Goal: Task Accomplishment & Management: Manage account settings

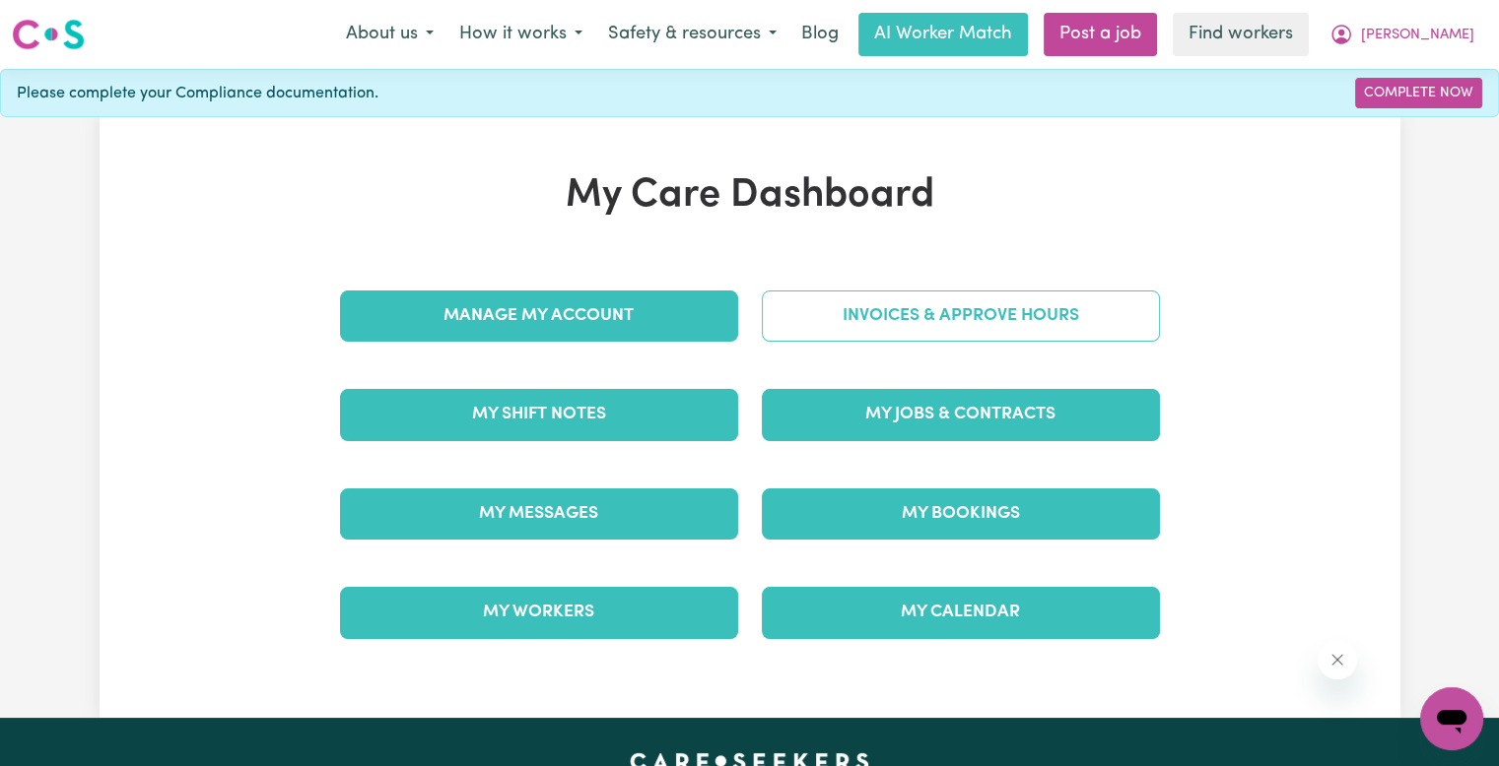
click at [1034, 324] on link "Invoices & Approve Hours" at bounding box center [961, 316] width 398 height 51
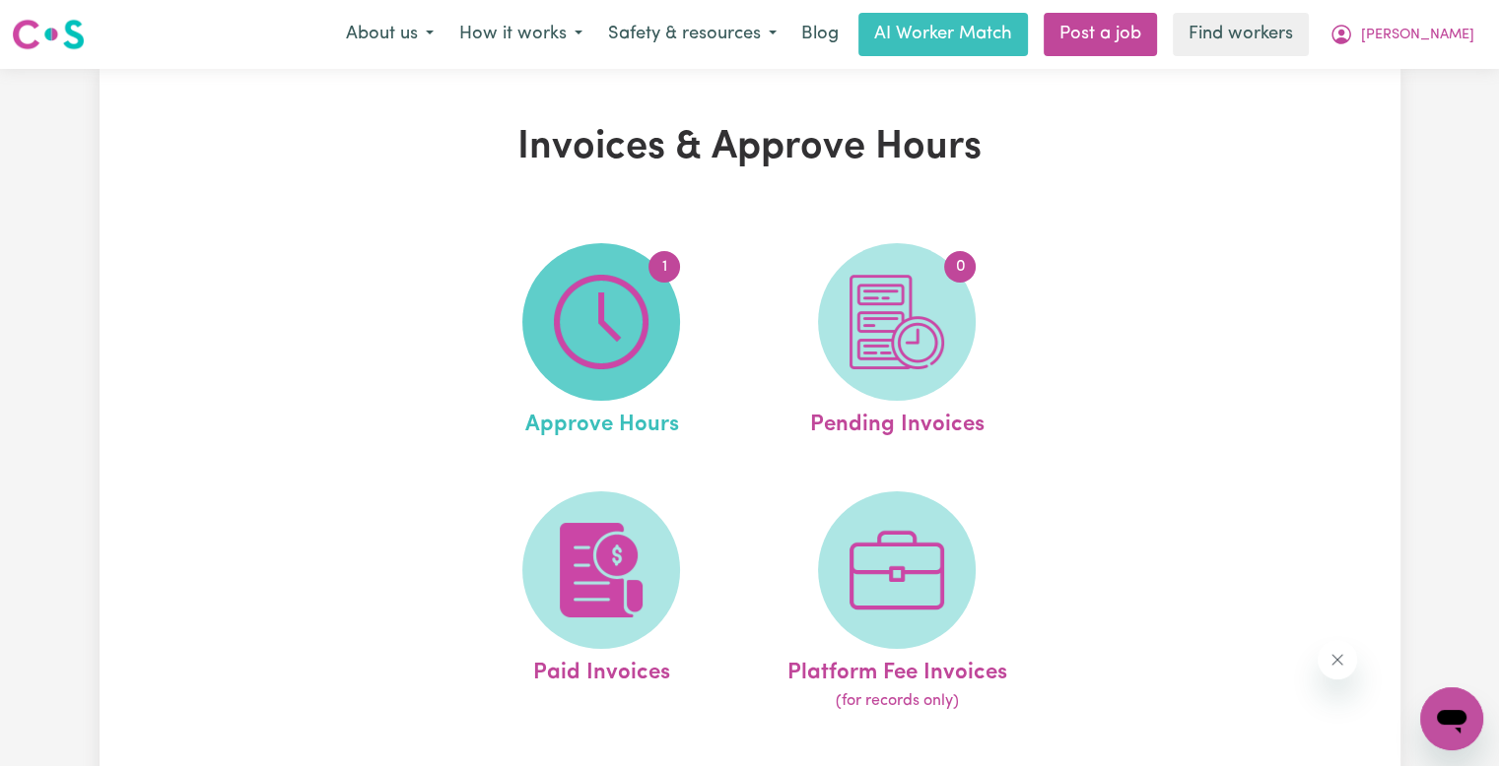
click at [648, 327] on span "1" at bounding box center [601, 322] width 158 height 158
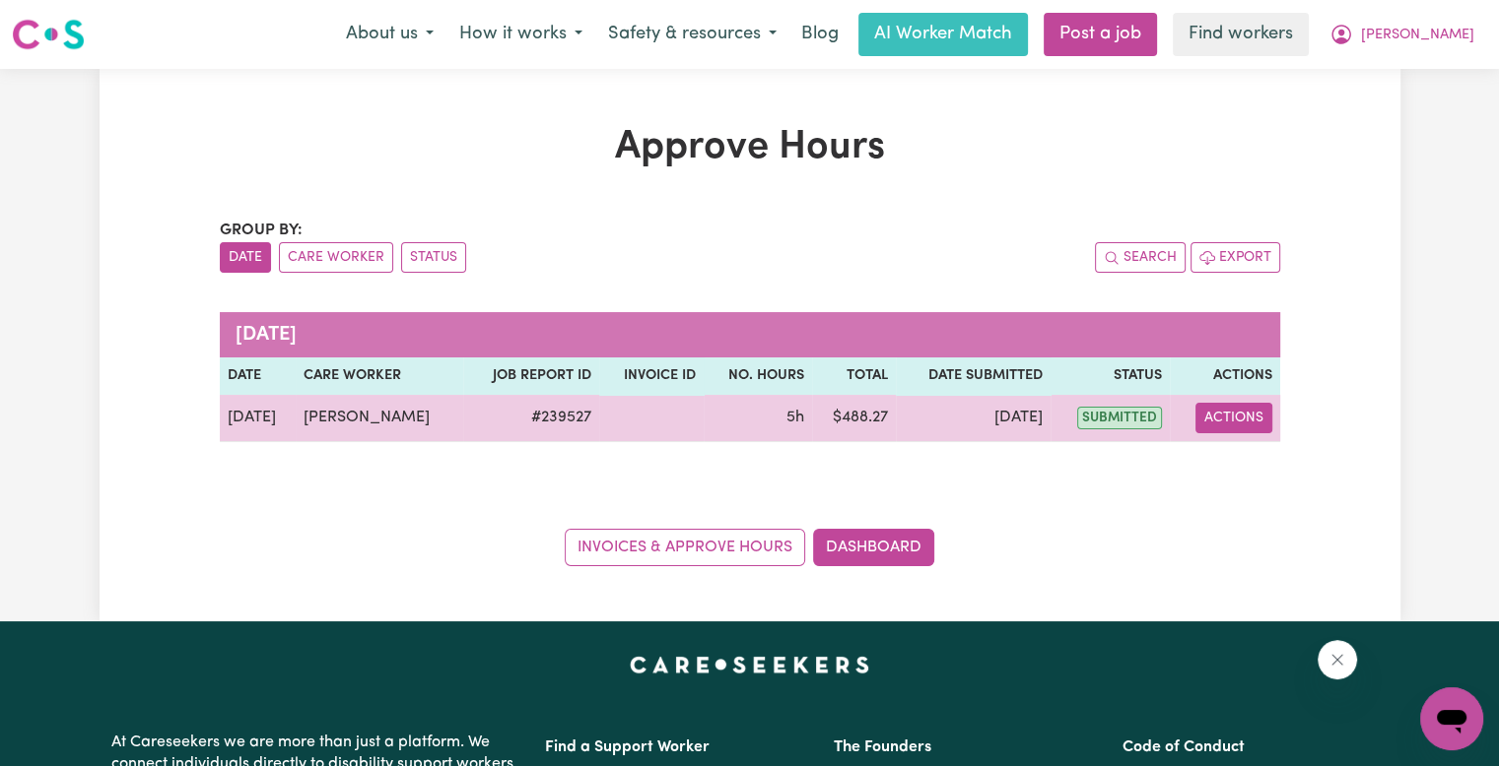
click at [1257, 418] on button "Actions" at bounding box center [1233, 418] width 77 height 31
click at [1260, 461] on link "View Job Report" at bounding box center [1280, 462] width 168 height 39
select select "pm"
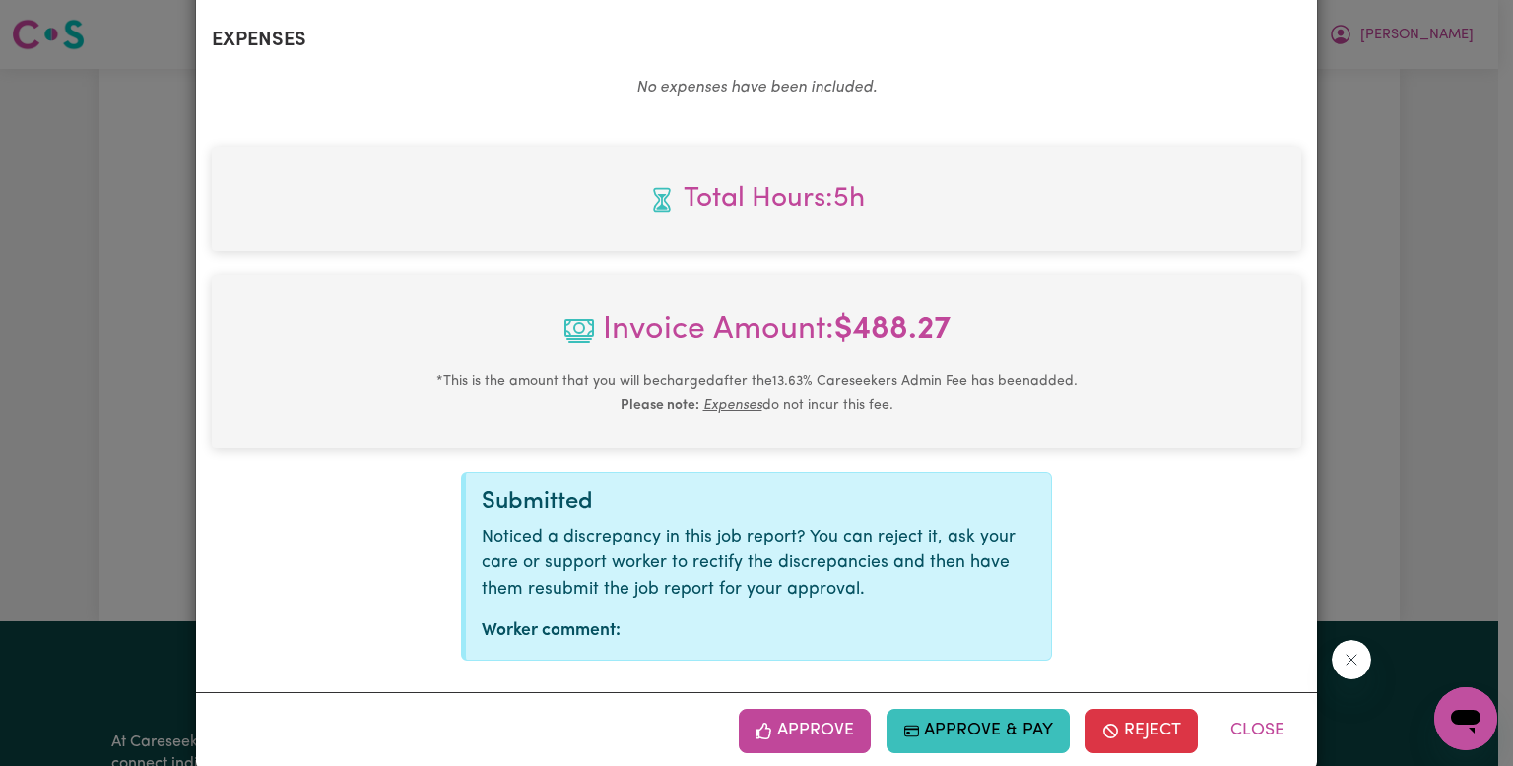
scroll to position [778, 0]
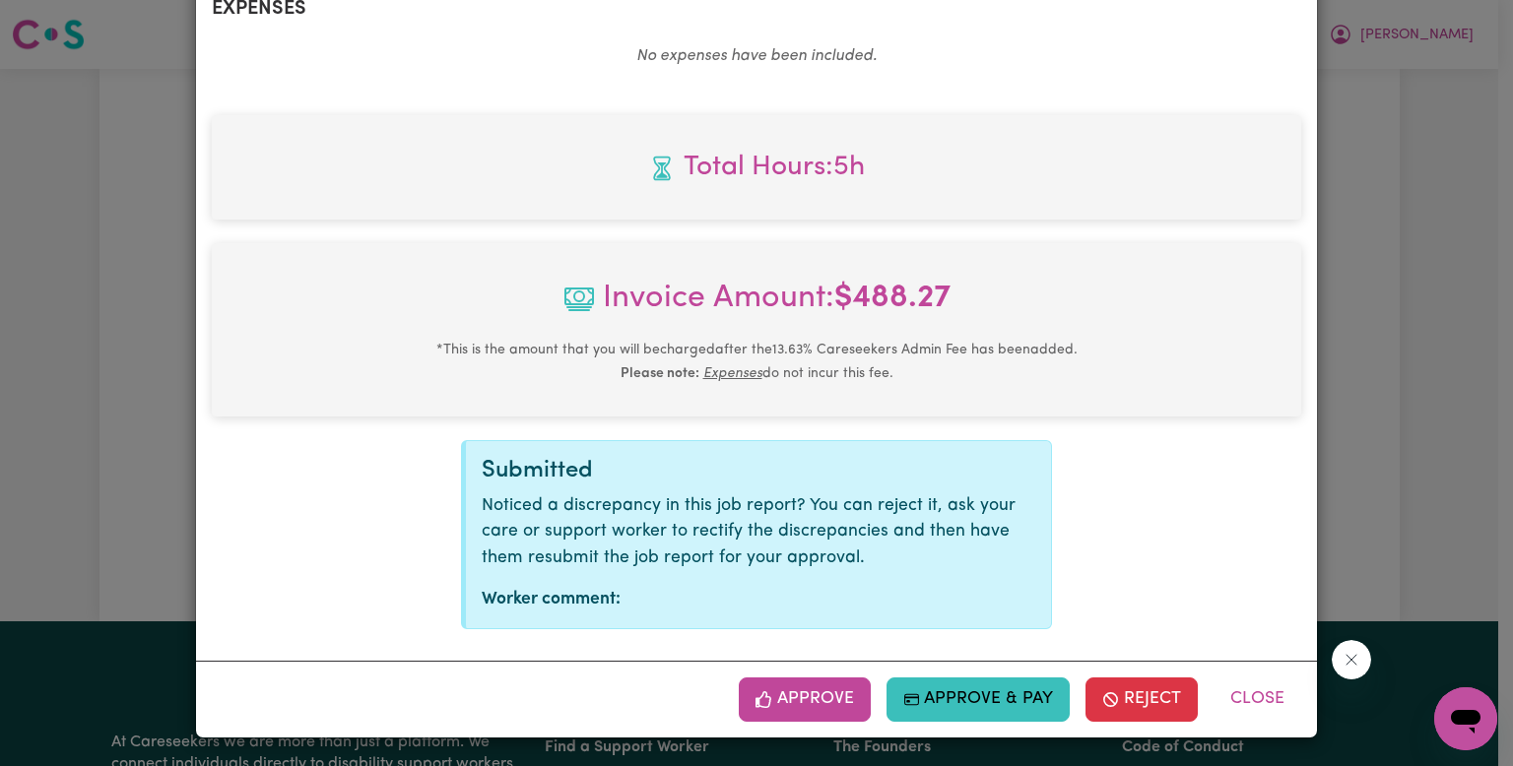
drag, startPoint x: 826, startPoint y: 704, endPoint x: 836, endPoint y: 702, distance: 11.0
click at [826, 704] on button "Approve" at bounding box center [805, 699] width 132 height 43
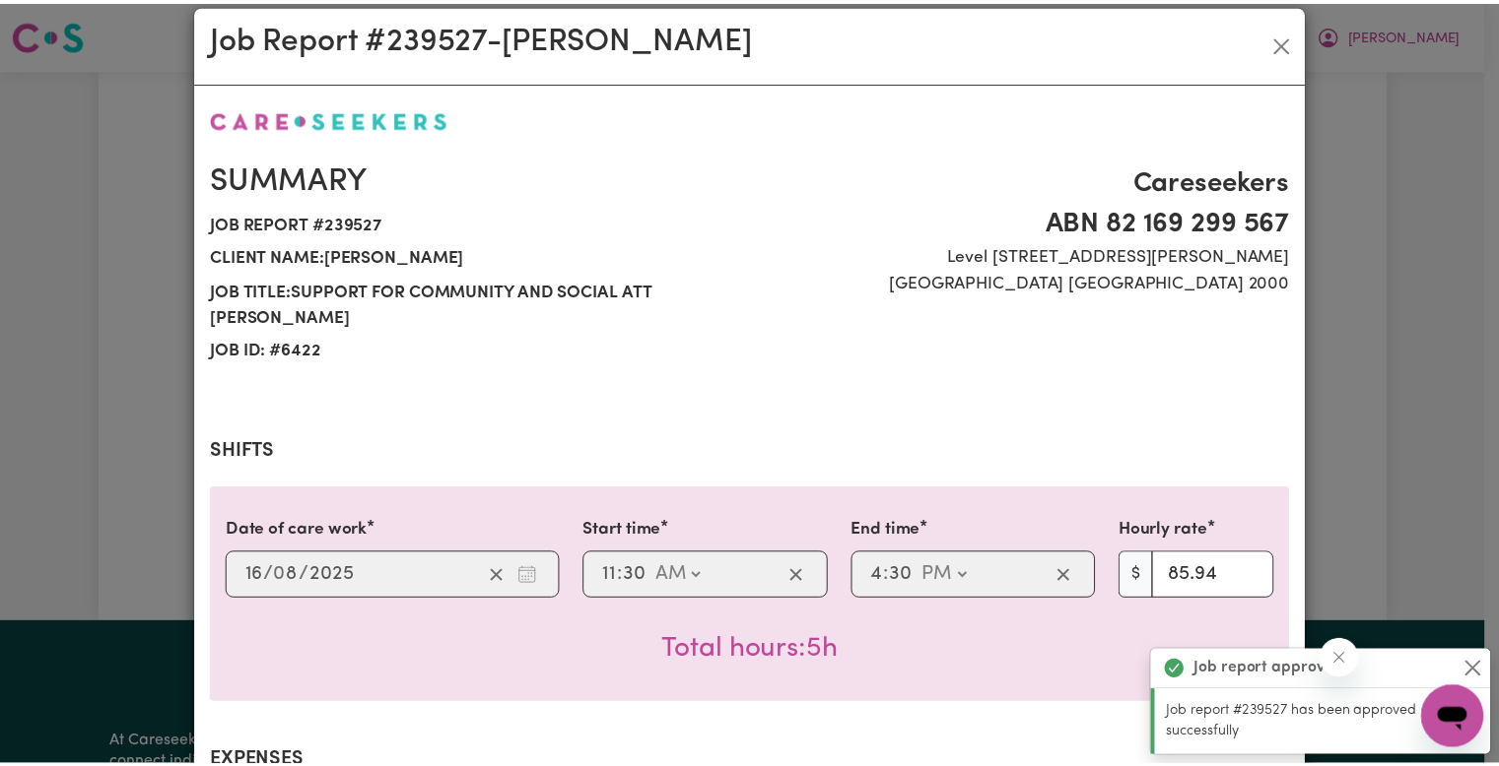
scroll to position [0, 0]
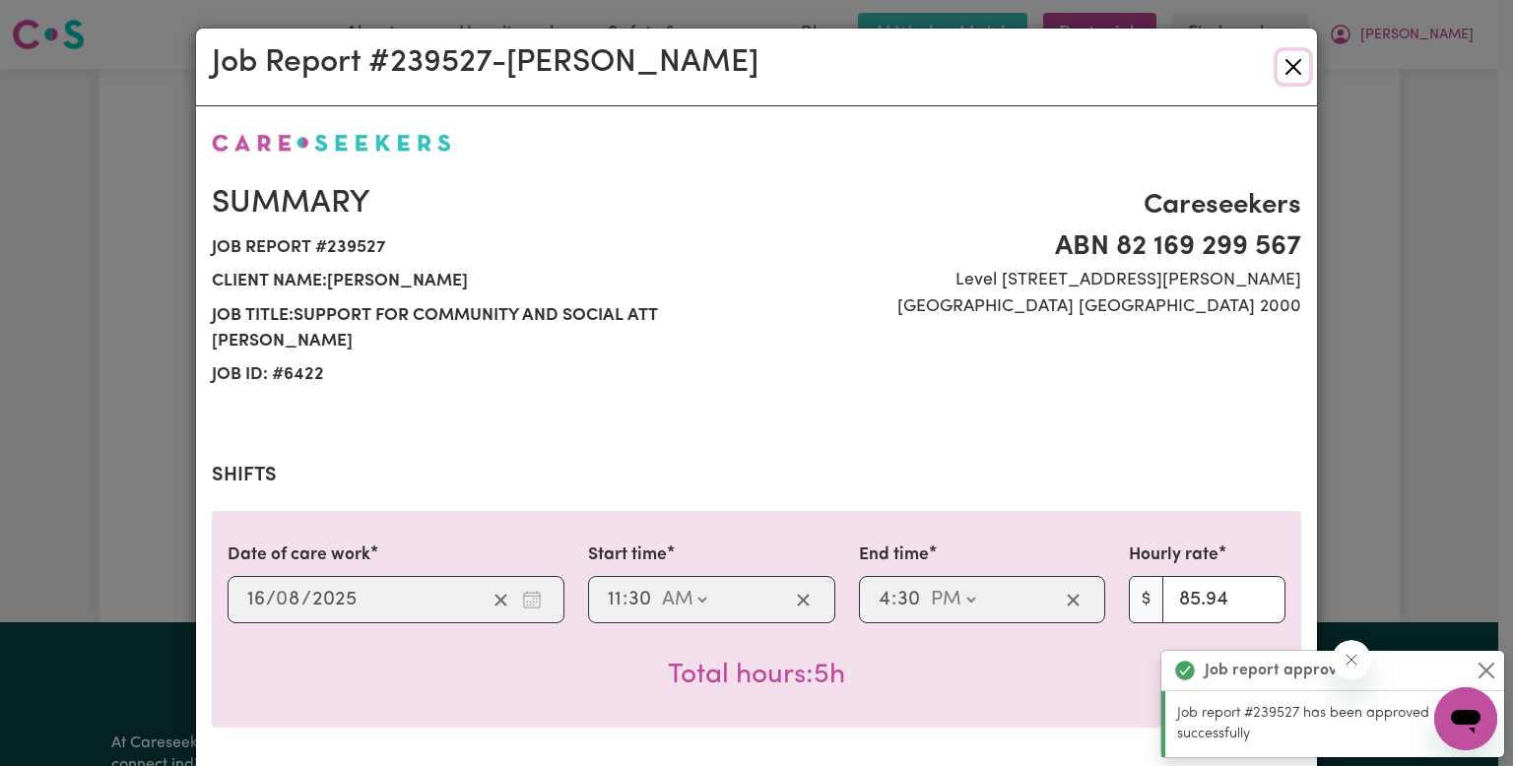
click at [1280, 75] on button "Close" at bounding box center [1294, 67] width 32 height 32
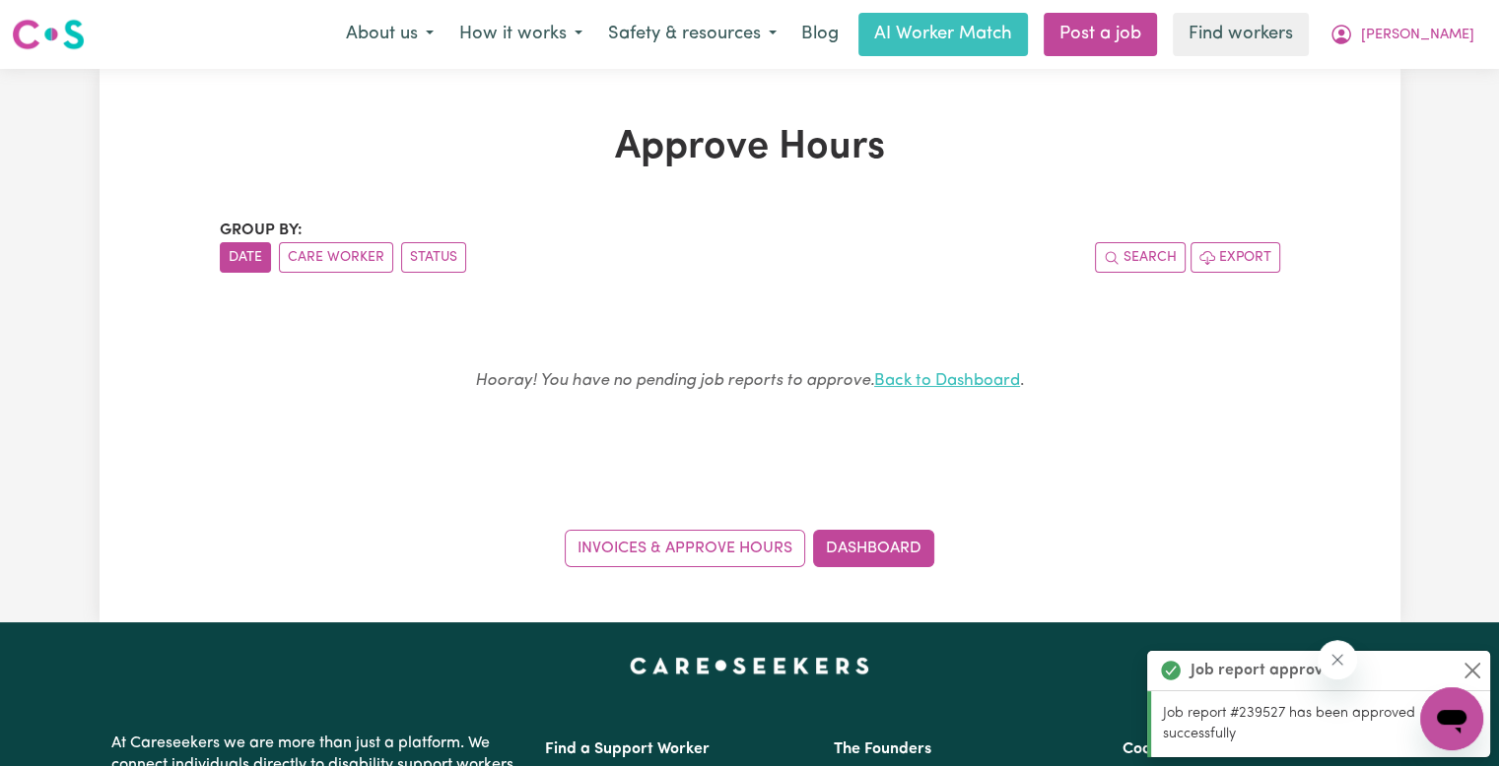
click at [938, 384] on link "Back to Dashboard" at bounding box center [947, 380] width 146 height 17
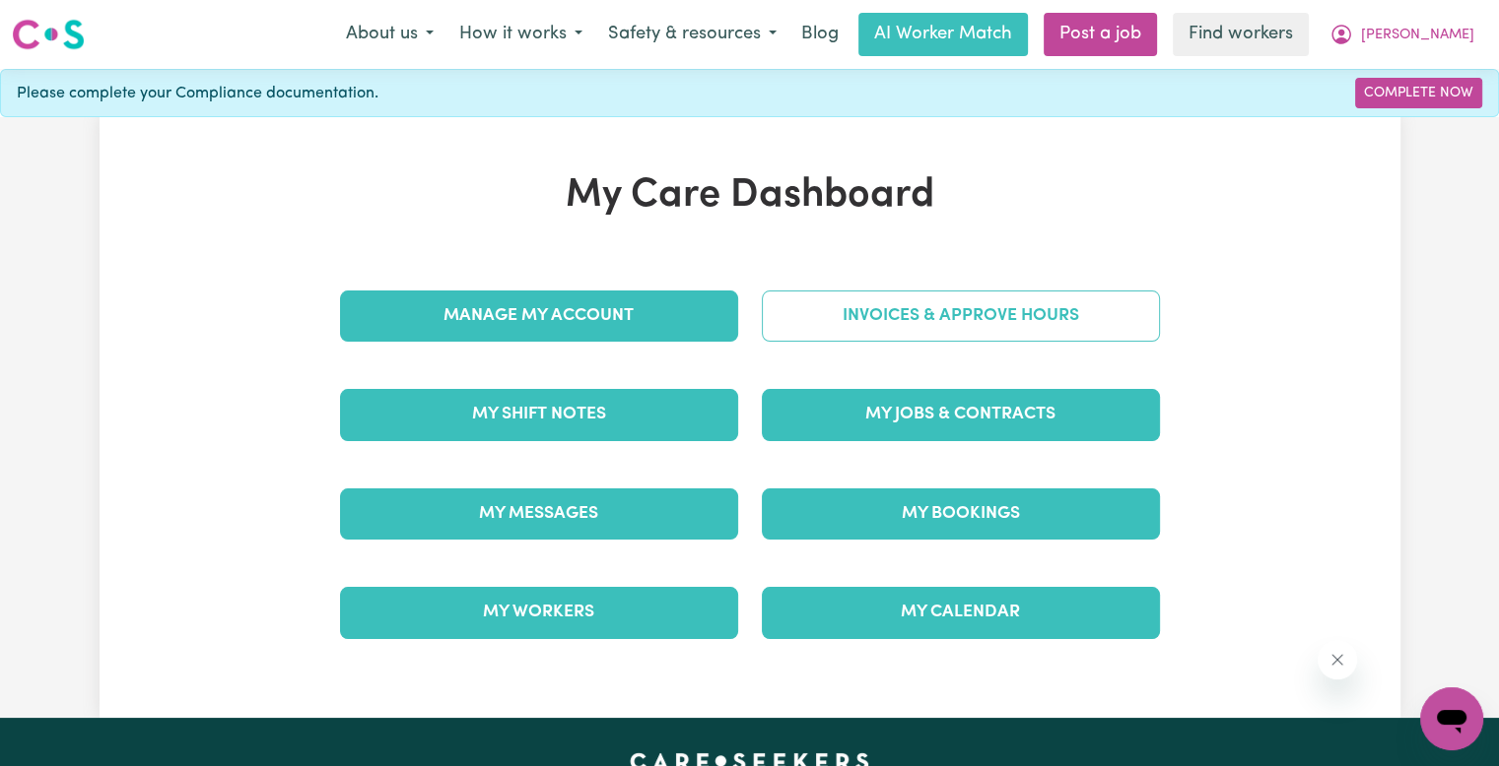
click at [886, 332] on link "Invoices & Approve Hours" at bounding box center [961, 316] width 398 height 51
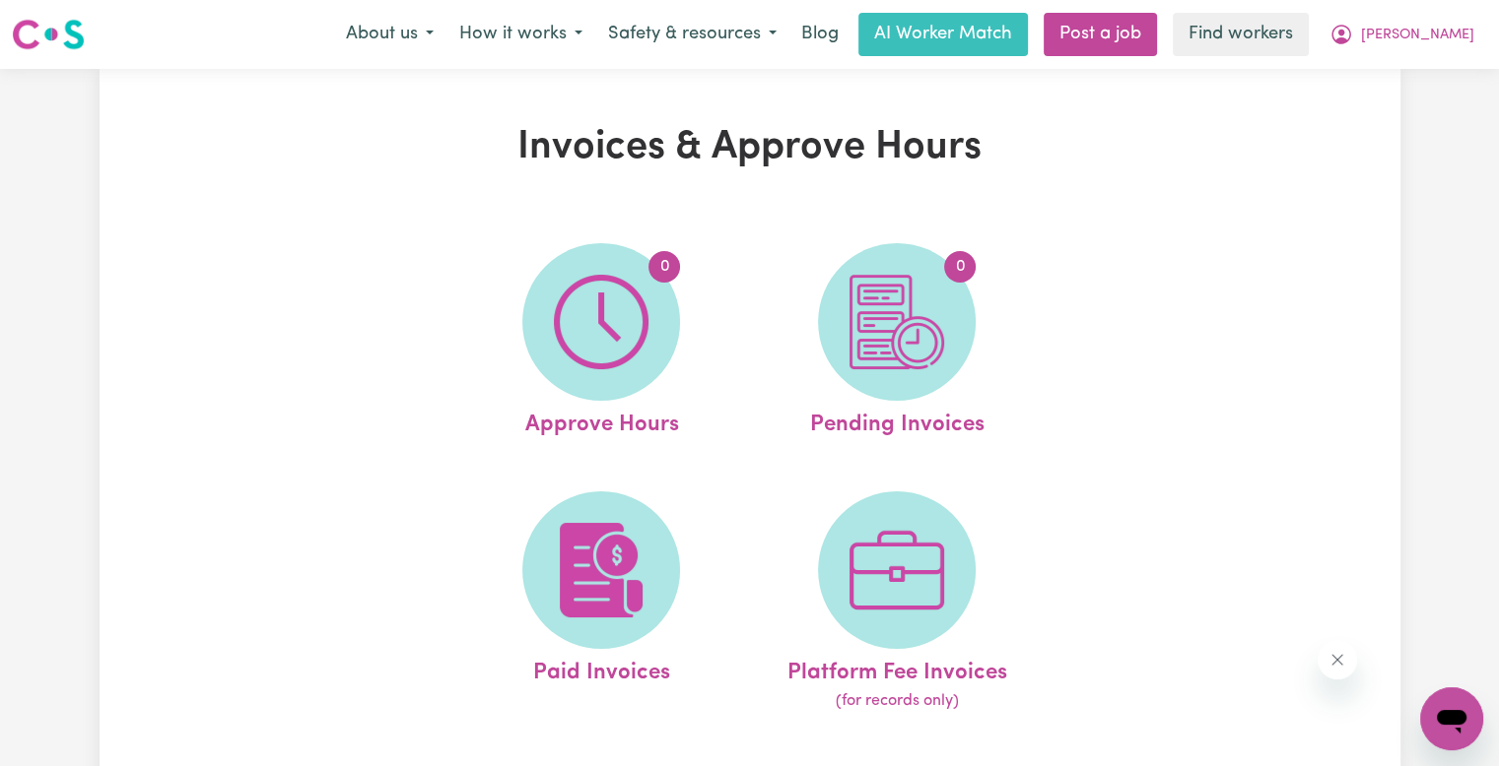
click at [887, 332] on img at bounding box center [896, 322] width 95 height 95
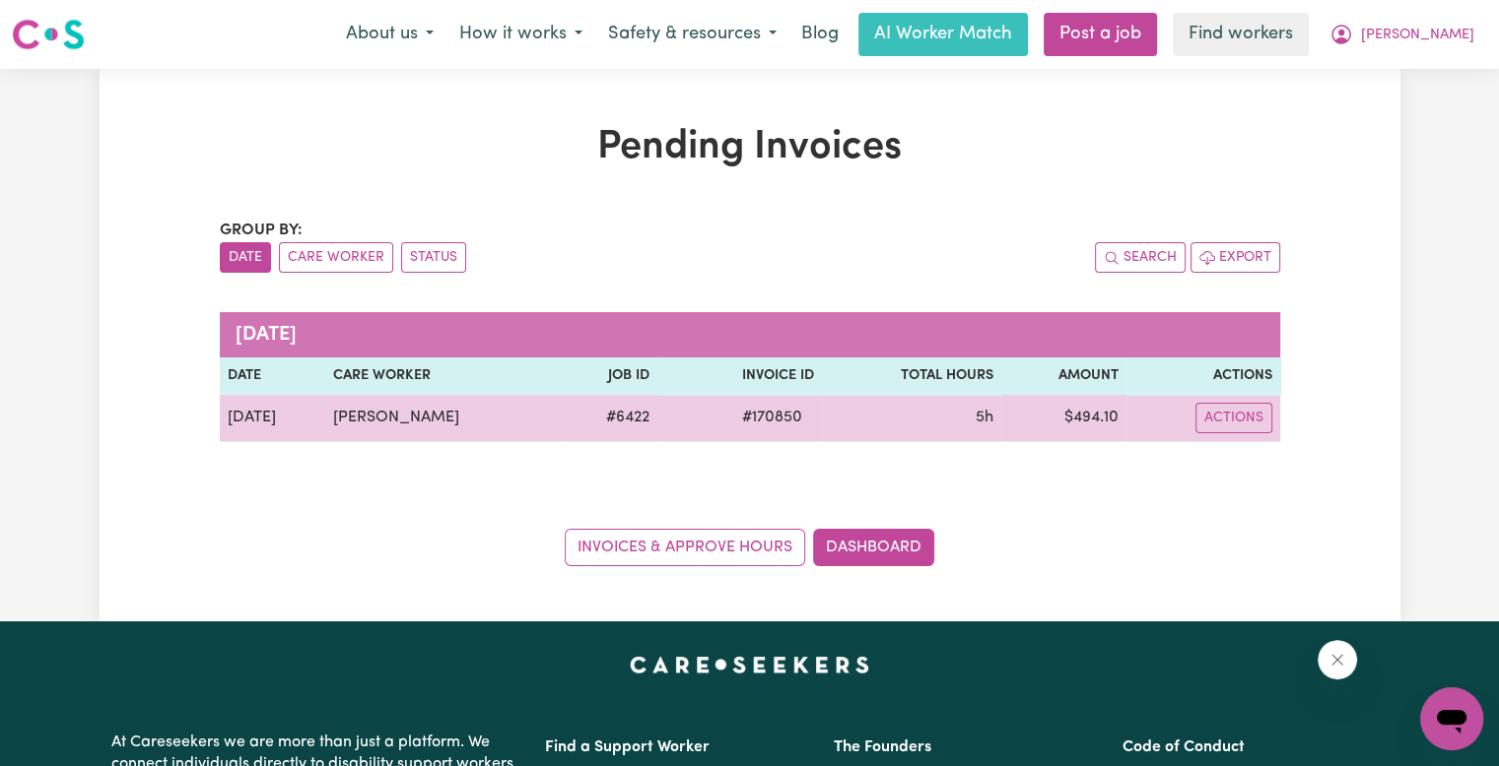
click at [771, 416] on span "# 170850" at bounding box center [772, 418] width 84 height 24
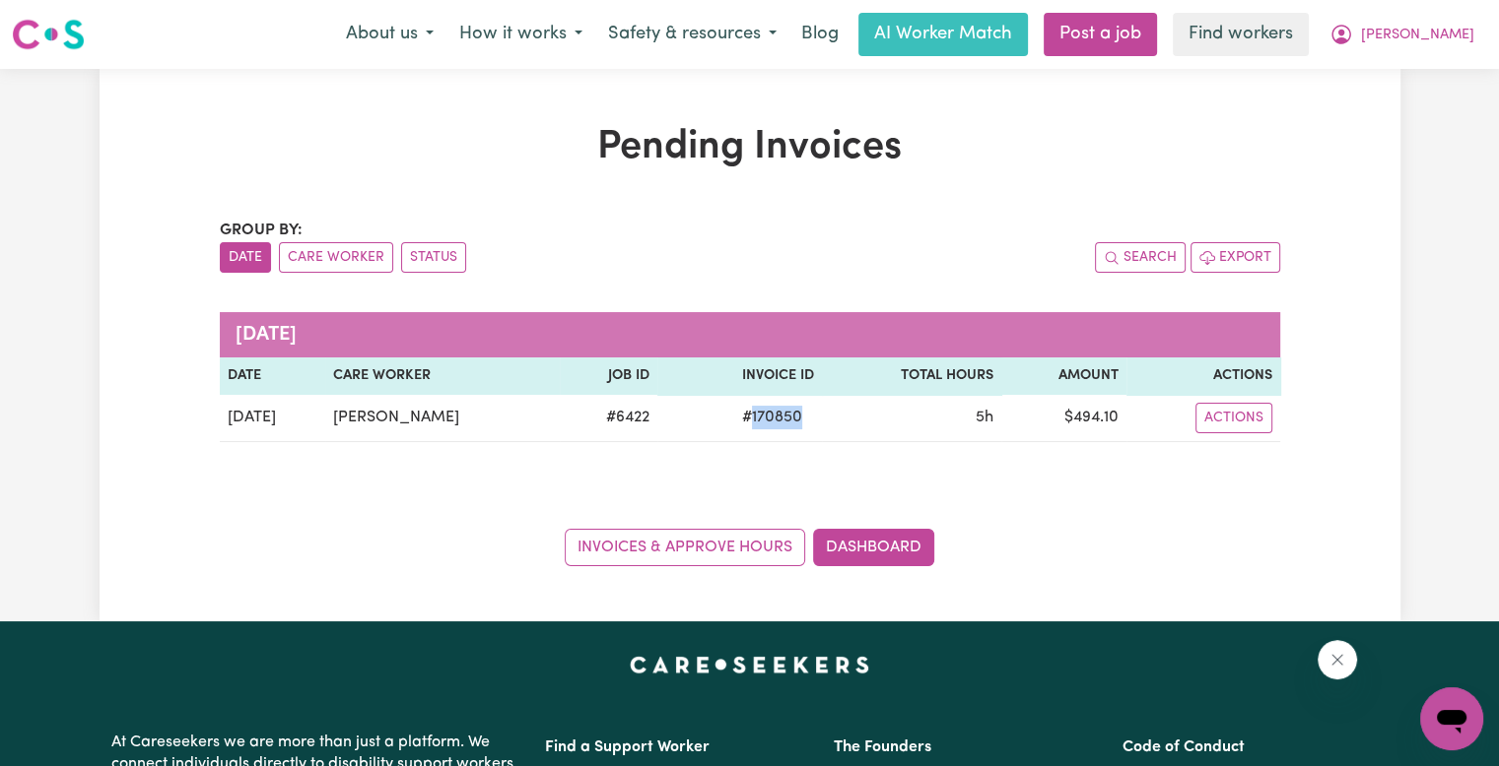
copy span "170850"
click at [1448, 42] on button "[PERSON_NAME]" at bounding box center [1401, 34] width 170 height 41
click at [1434, 107] on link "Logout" at bounding box center [1408, 113] width 156 height 37
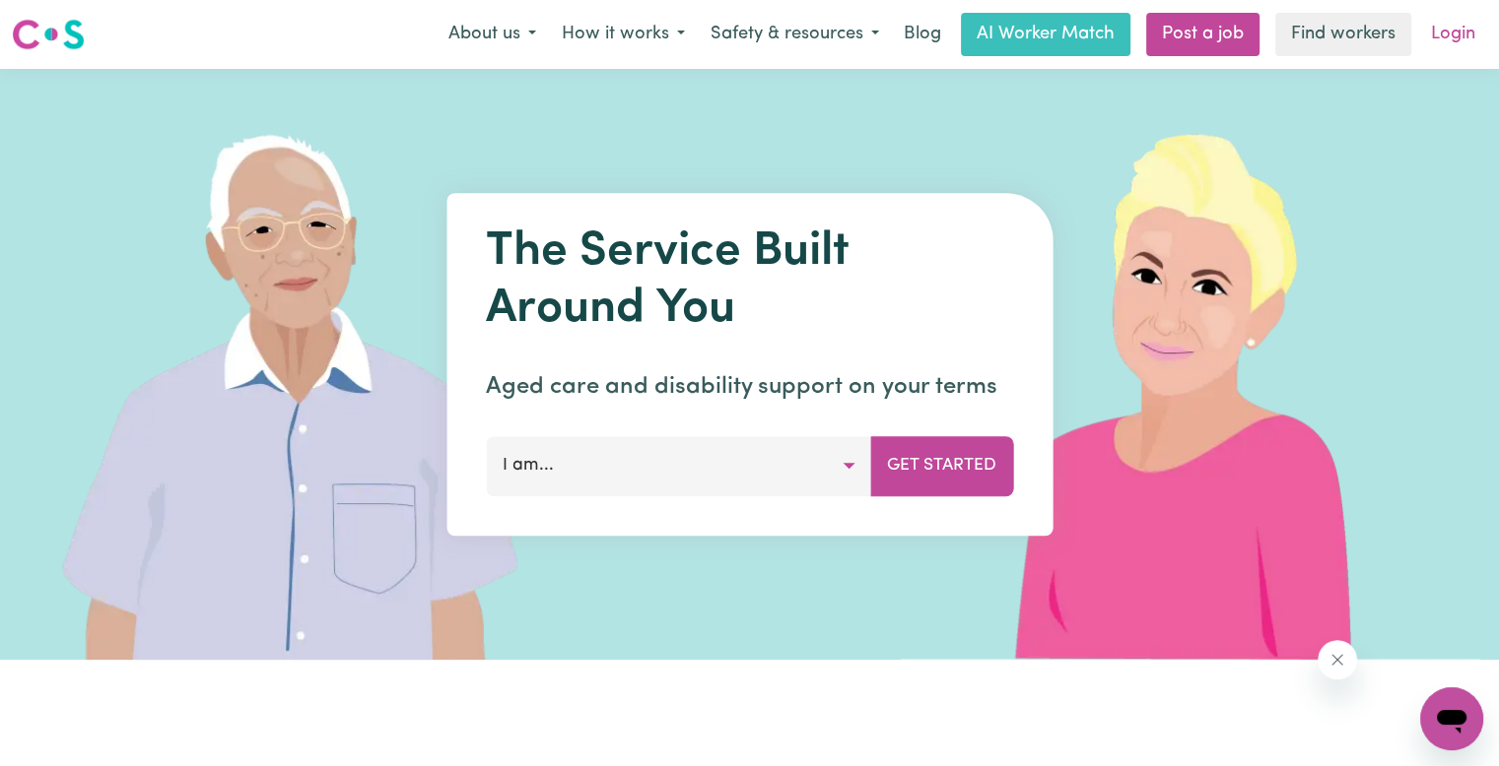
click at [1463, 29] on link "Login" at bounding box center [1453, 34] width 68 height 43
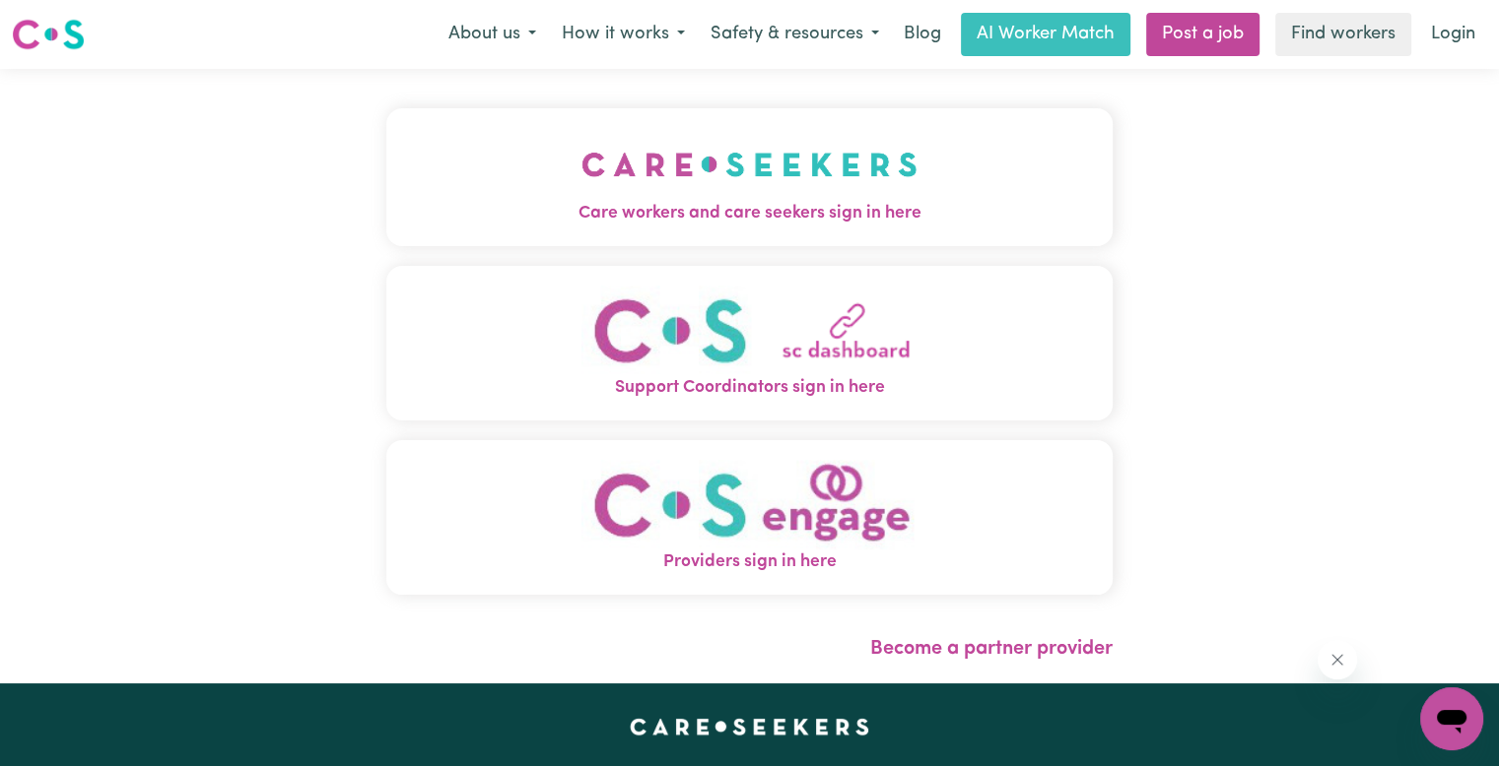
click at [469, 200] on button "Care workers and care seekers sign in here" at bounding box center [749, 177] width 726 height 138
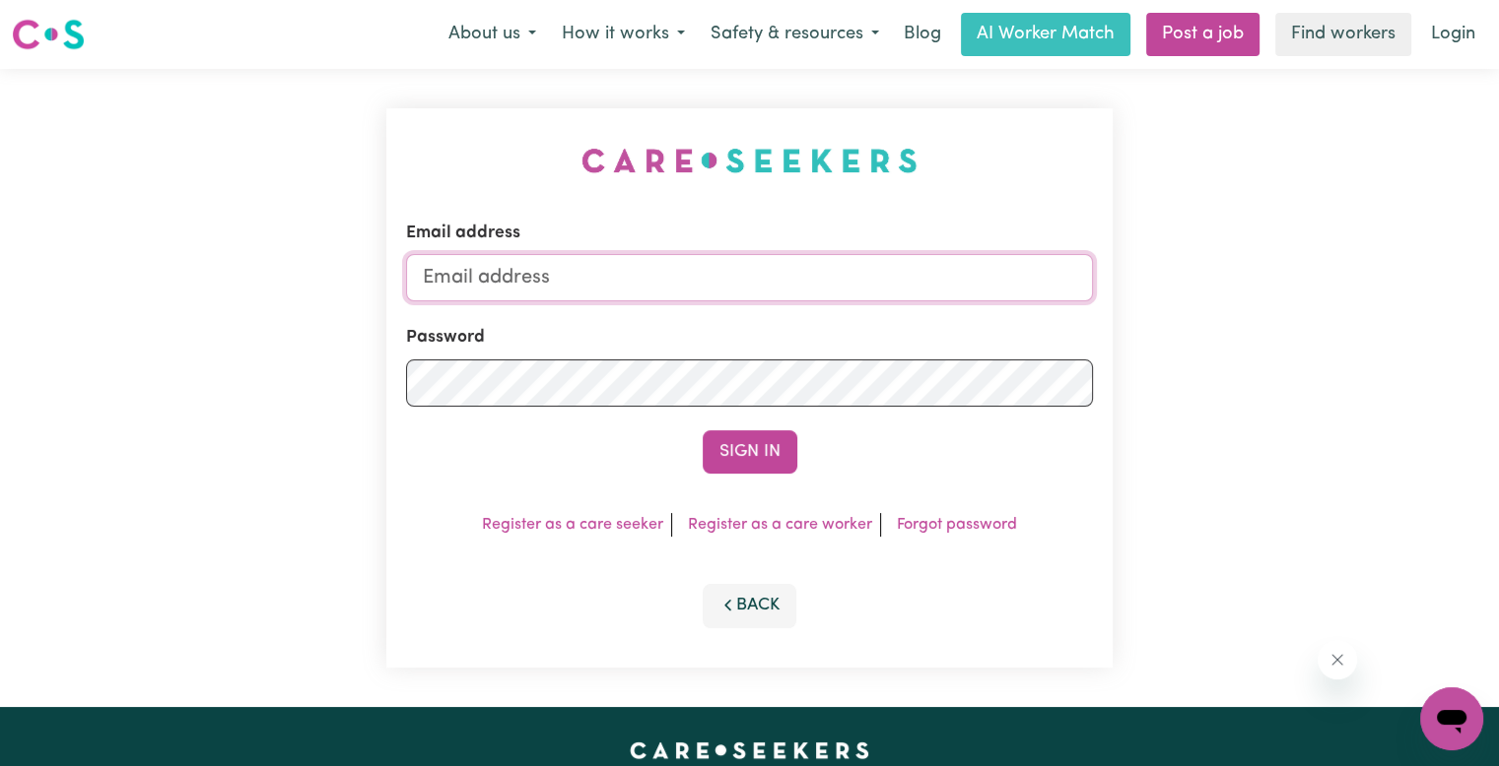
click at [564, 281] on input "Email address" at bounding box center [749, 277] width 687 height 47
paste input "[PERSON_NAME][EMAIL_ADDRESS][PERSON_NAME][DOMAIN_NAME]"
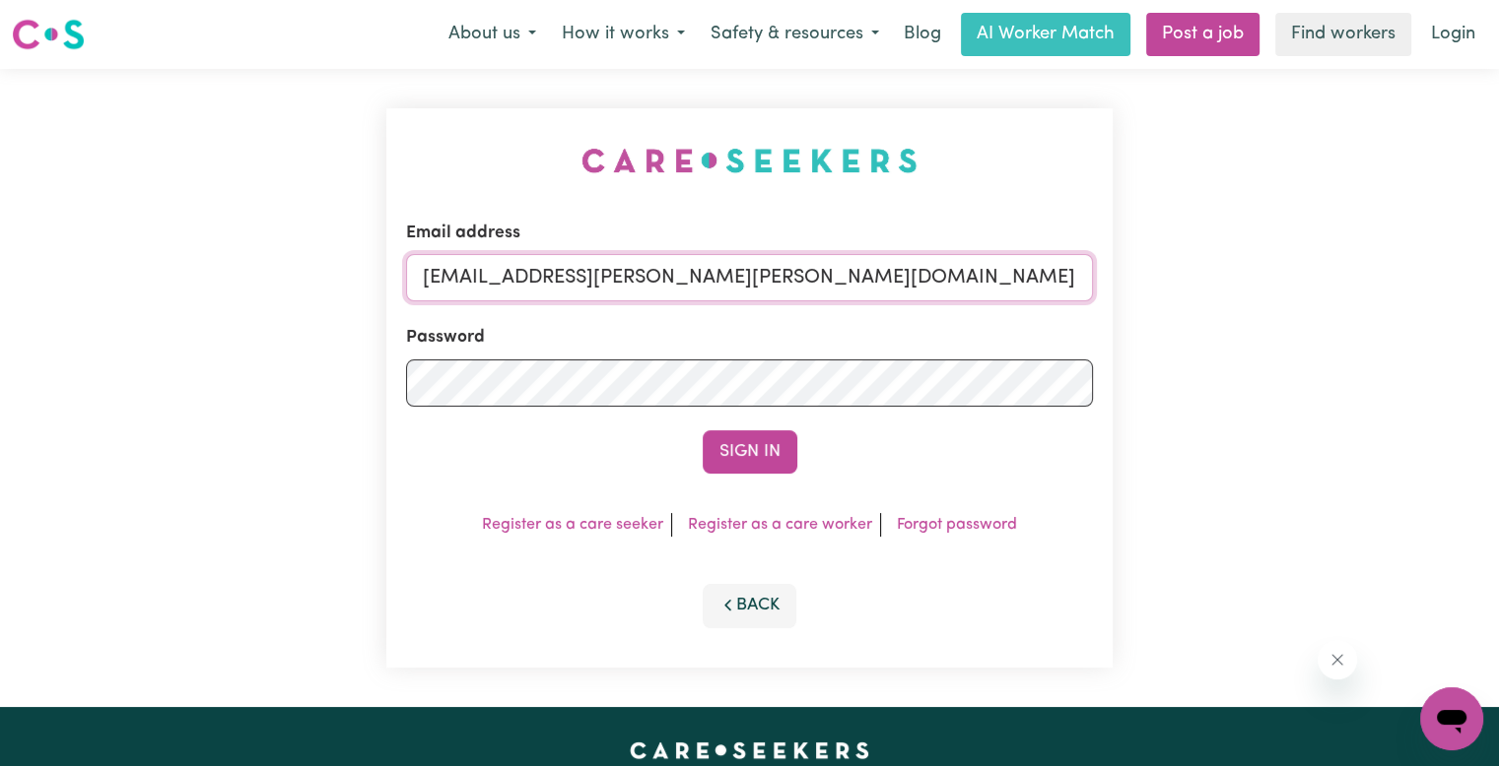
type input "[EMAIL_ADDRESS][PERSON_NAME][PERSON_NAME][DOMAIN_NAME]"
click at [702, 431] on button "Sign In" at bounding box center [749, 452] width 95 height 43
